Goal: Transaction & Acquisition: Purchase product/service

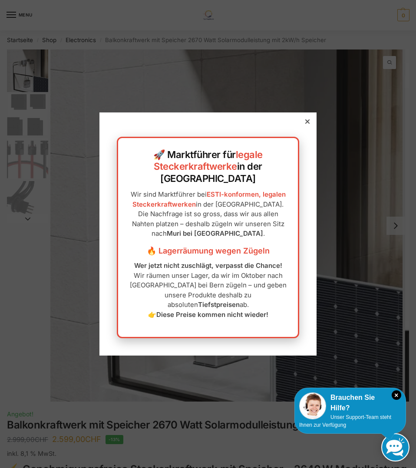
click at [305, 124] on icon at bounding box center [307, 121] width 4 height 4
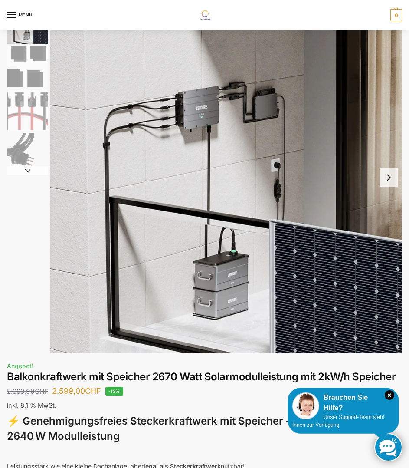
scroll to position [5, 0]
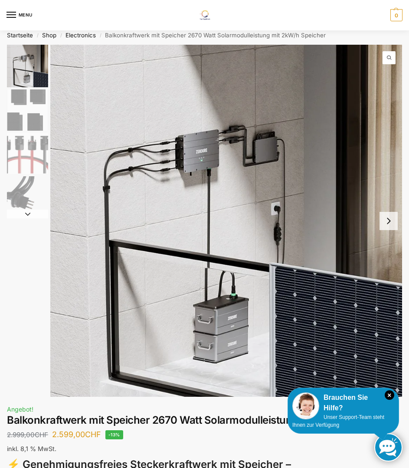
click at [388, 219] on button "Next slide" at bounding box center [389, 221] width 18 height 18
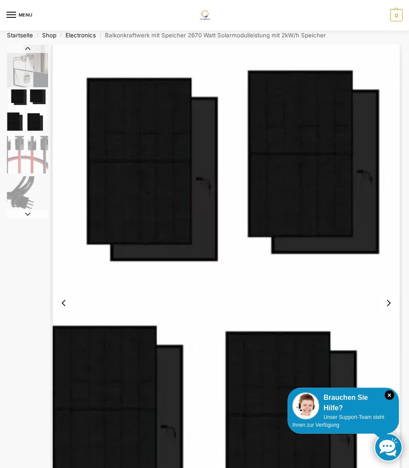
click at [387, 219] on img "2 / 4" at bounding box center [226, 303] width 352 height 516
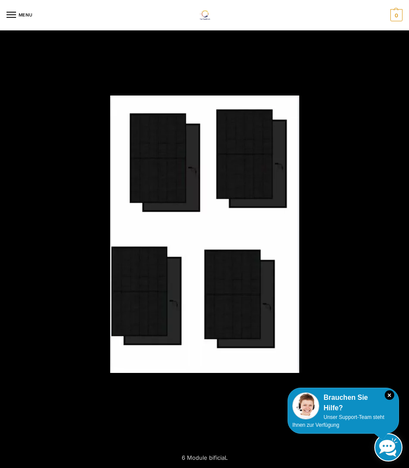
click at [387, 219] on div at bounding box center [204, 234] width 409 height 468
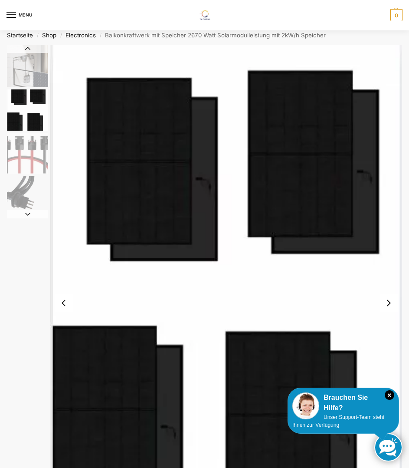
click at [387, 303] on button "Next slide" at bounding box center [389, 303] width 18 height 18
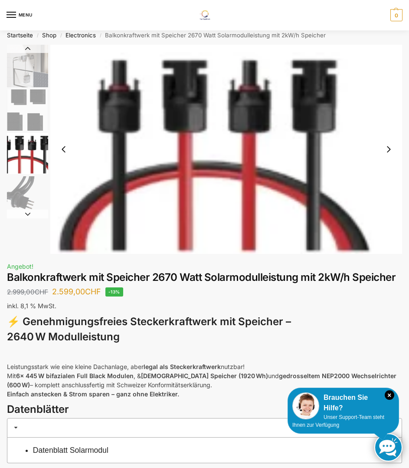
click at [387, 303] on p "inkl. 8,1 % MwSt." at bounding box center [204, 306] width 395 height 10
click at [30, 204] on img "4 / 4" at bounding box center [27, 196] width 41 height 41
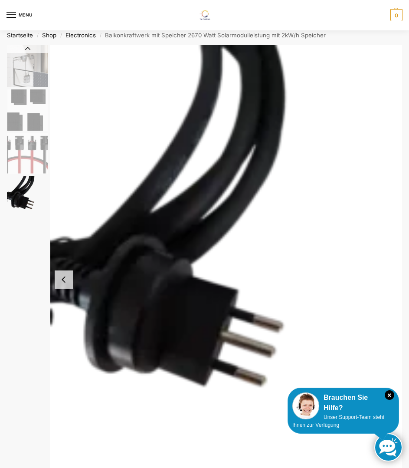
click at [27, 230] on div at bounding box center [204, 279] width 395 height 469
click at [25, 75] on img "1 / 4" at bounding box center [27, 66] width 41 height 43
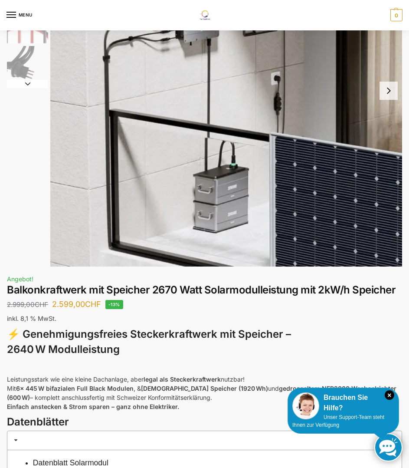
scroll to position [222, 0]
